Goal: Share content

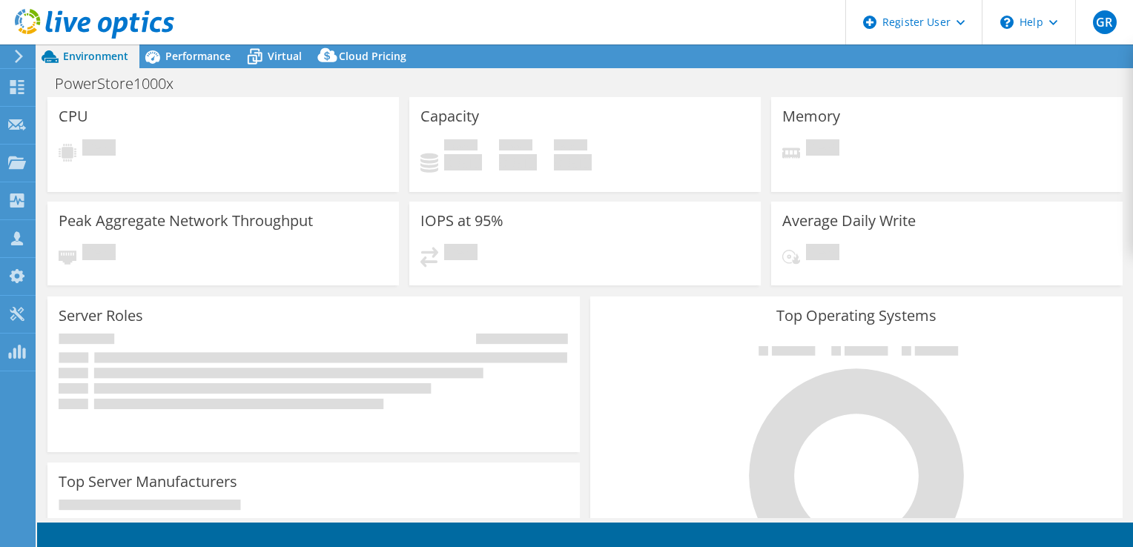
select select "USD"
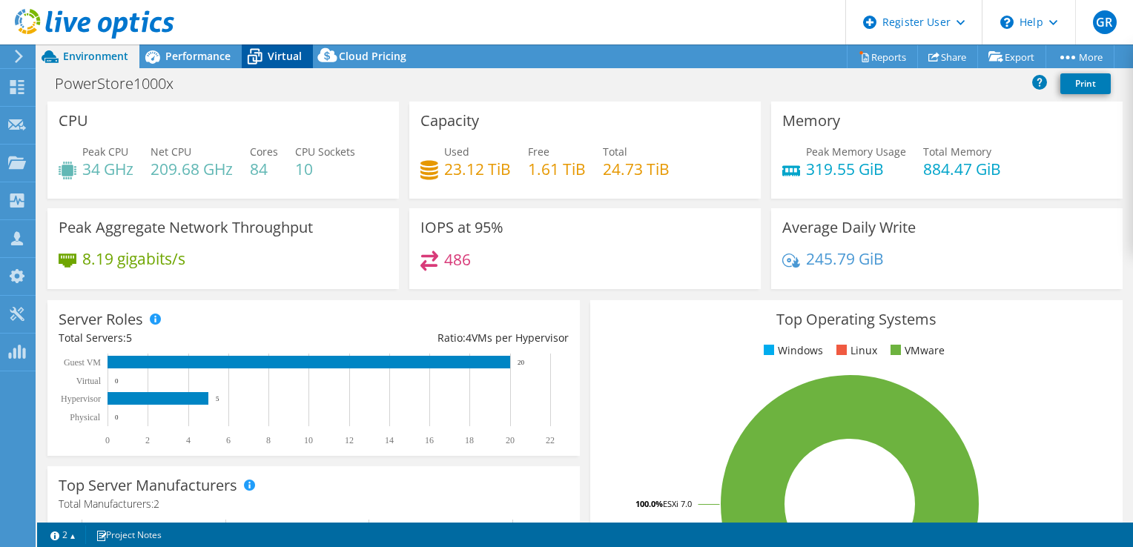
click at [273, 57] on span "Virtual" at bounding box center [285, 56] width 34 height 14
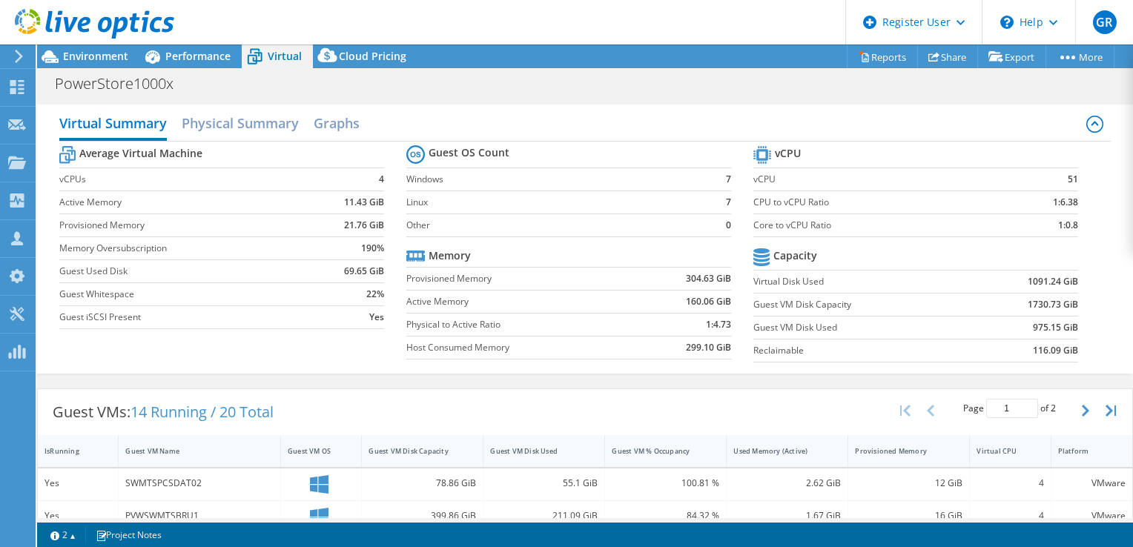
scroll to position [297, 0]
click at [237, 125] on h2 "Physical Summary" at bounding box center [240, 124] width 117 height 33
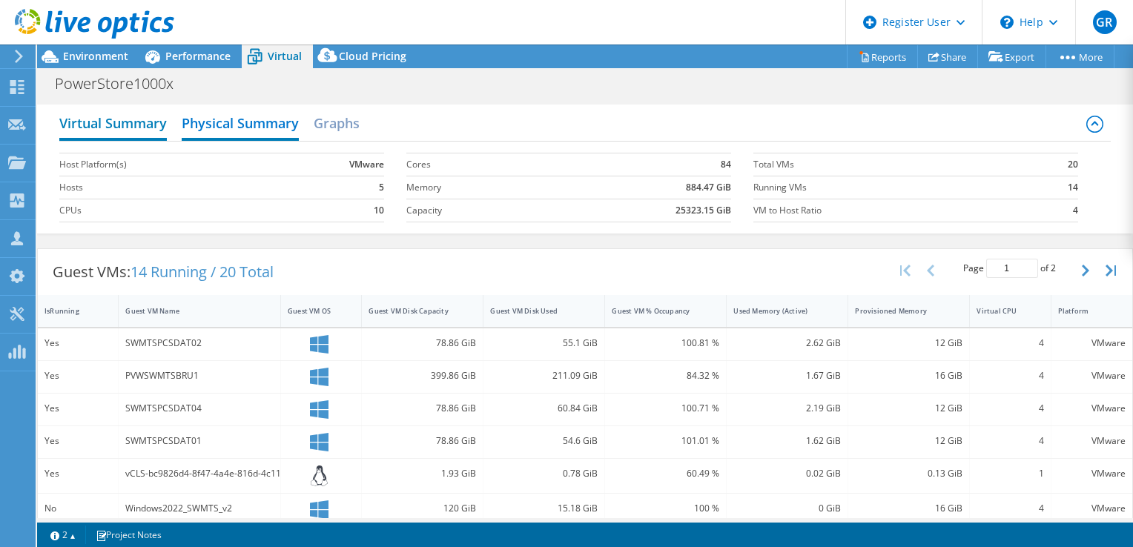
click at [126, 113] on h2 "Virtual Summary" at bounding box center [113, 124] width 108 height 33
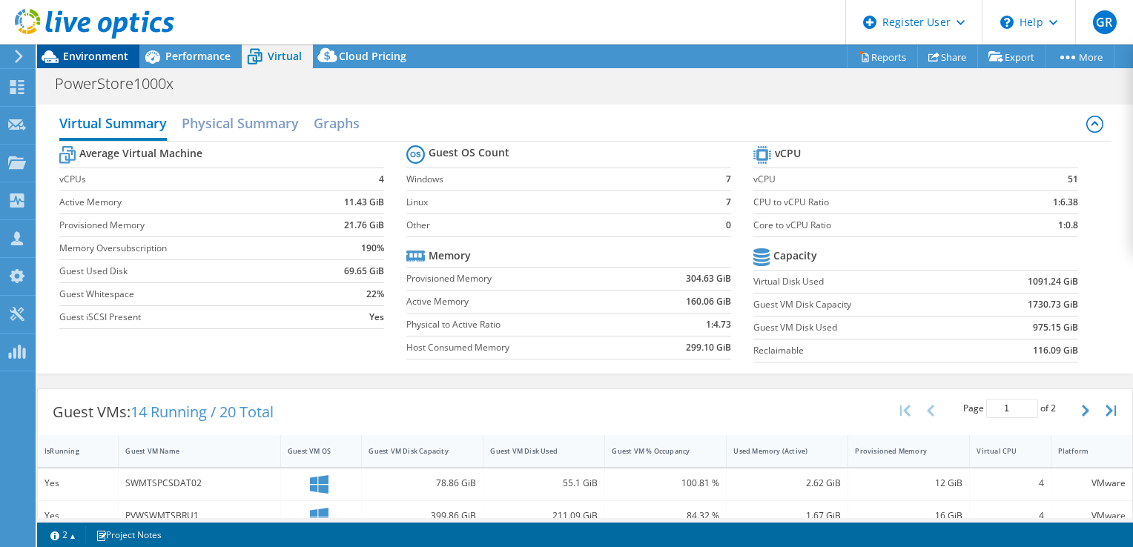
click at [101, 62] on span "Environment" at bounding box center [95, 56] width 65 height 14
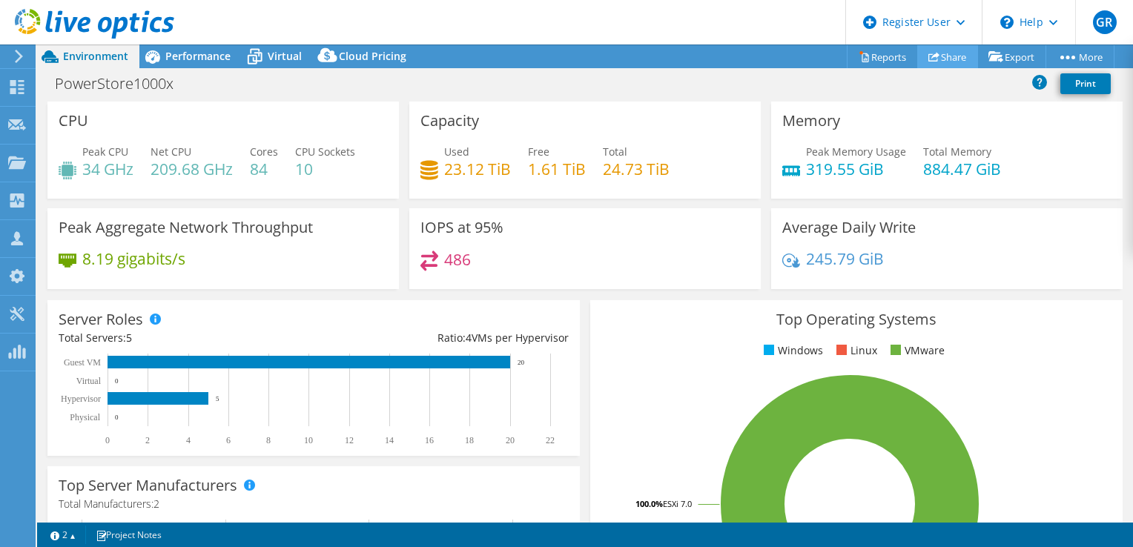
click at [947, 56] on link "Share" at bounding box center [948, 56] width 61 height 23
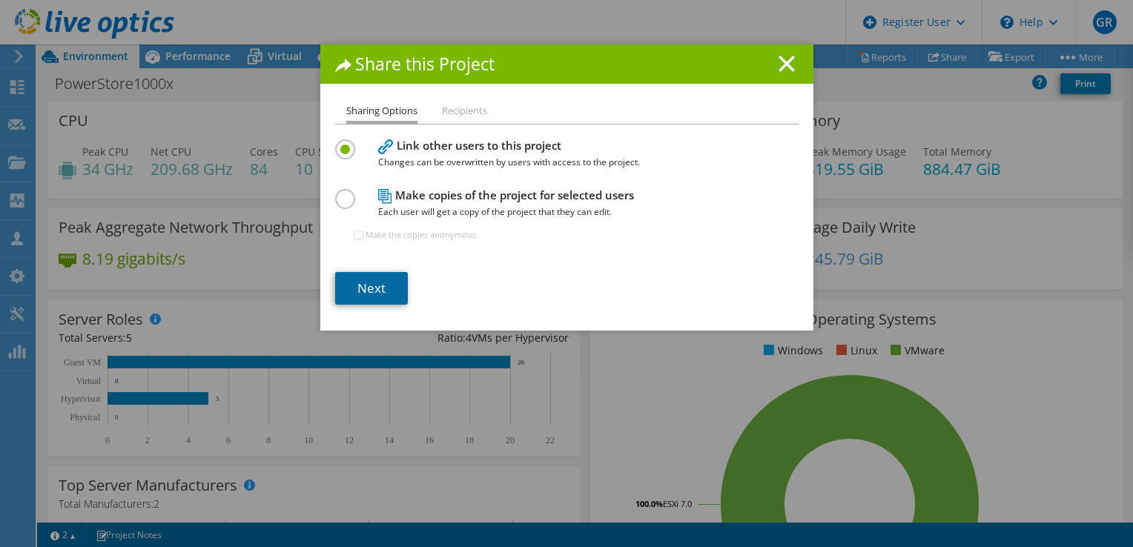
click at [361, 288] on link "Next" at bounding box center [371, 288] width 73 height 33
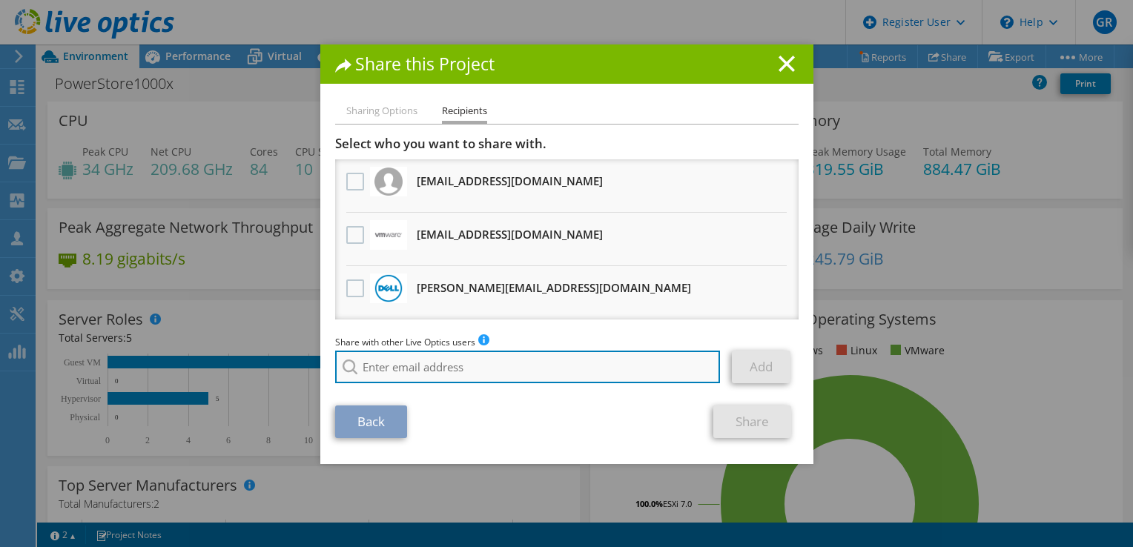
click at [365, 375] on input "search" at bounding box center [528, 367] width 386 height 33
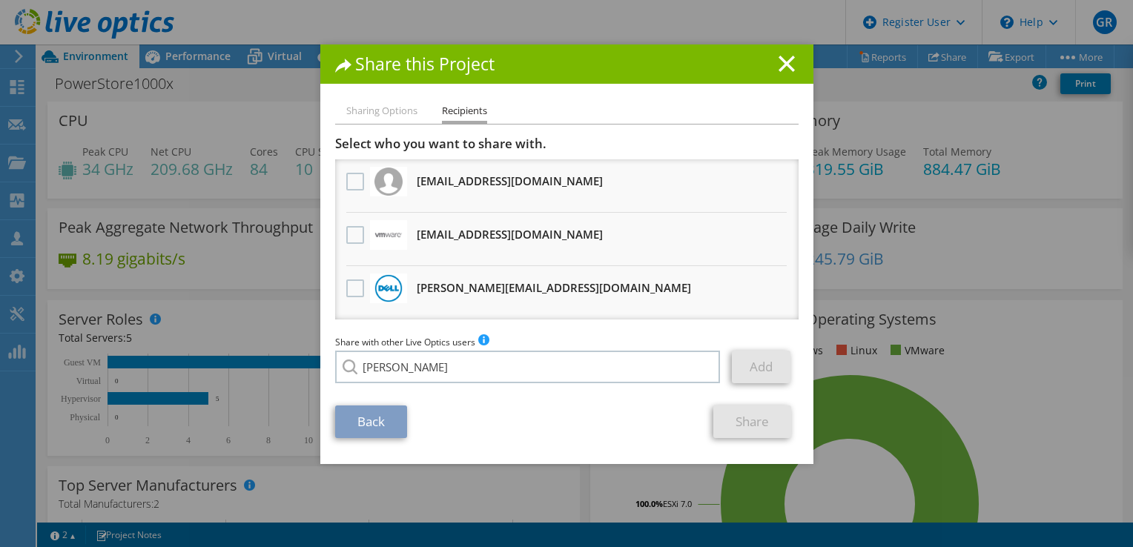
click at [373, 386] on li "[PERSON_NAME][EMAIL_ADDRESS][DOMAIN_NAME]" at bounding box center [451, 378] width 232 height 18
type input "[PERSON_NAME][EMAIL_ADDRESS][DOMAIN_NAME]"
click at [752, 361] on link "Add" at bounding box center [761, 367] width 59 height 33
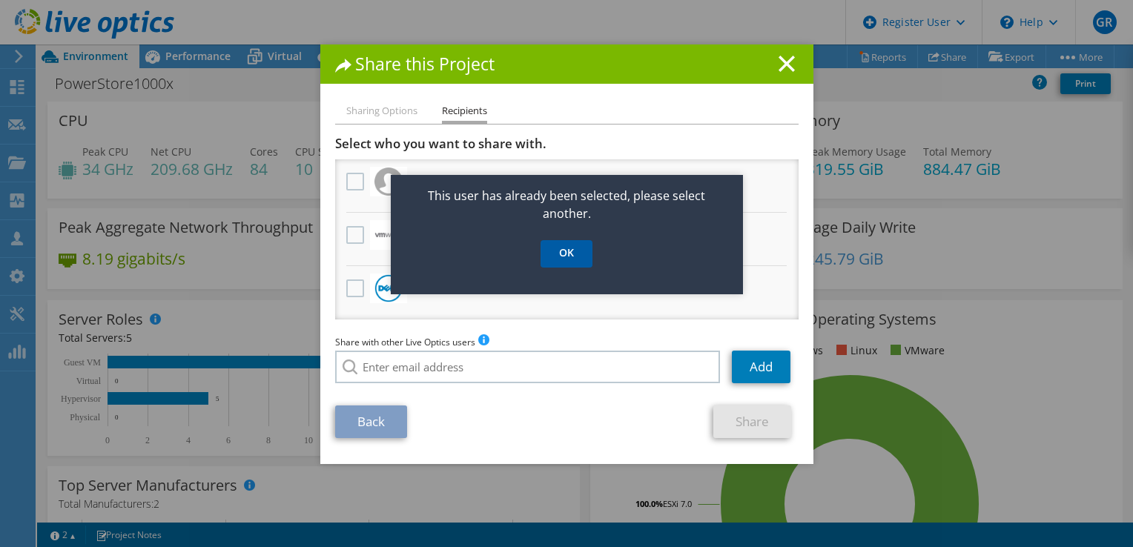
click at [565, 263] on link "OK" at bounding box center [567, 253] width 52 height 27
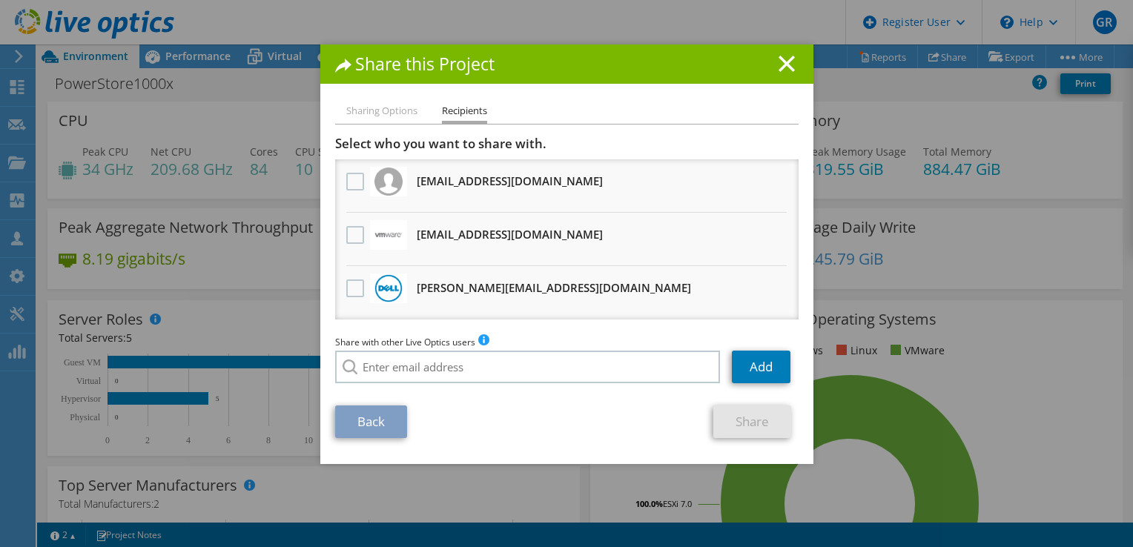
click at [739, 414] on link "Share" at bounding box center [753, 422] width 78 height 33
click at [782, 65] on line at bounding box center [787, 63] width 15 height 15
